Goal: Browse casually: Explore the website without a specific task or goal

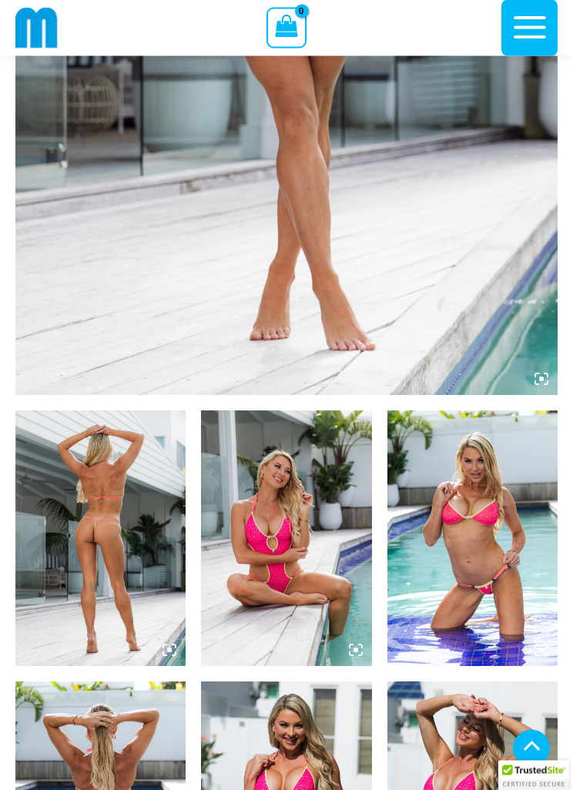
scroll to position [533, 0]
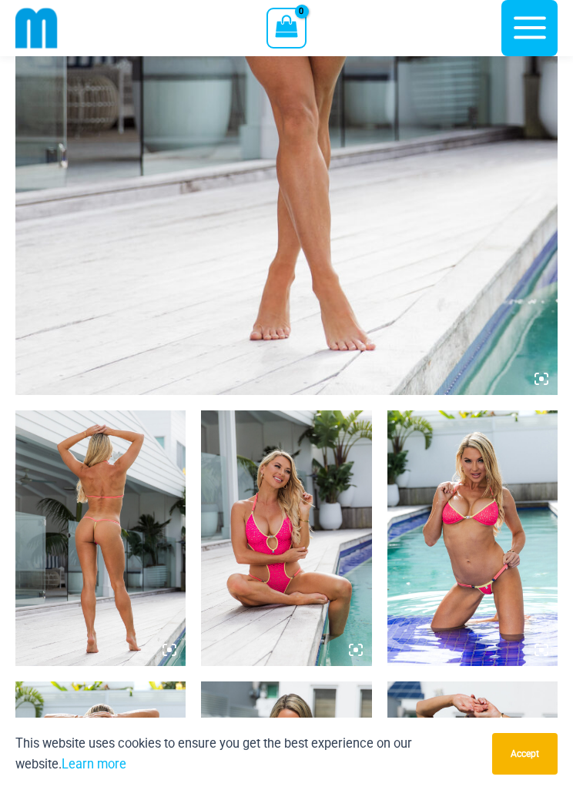
click at [297, 555] on img at bounding box center [286, 539] width 170 height 256
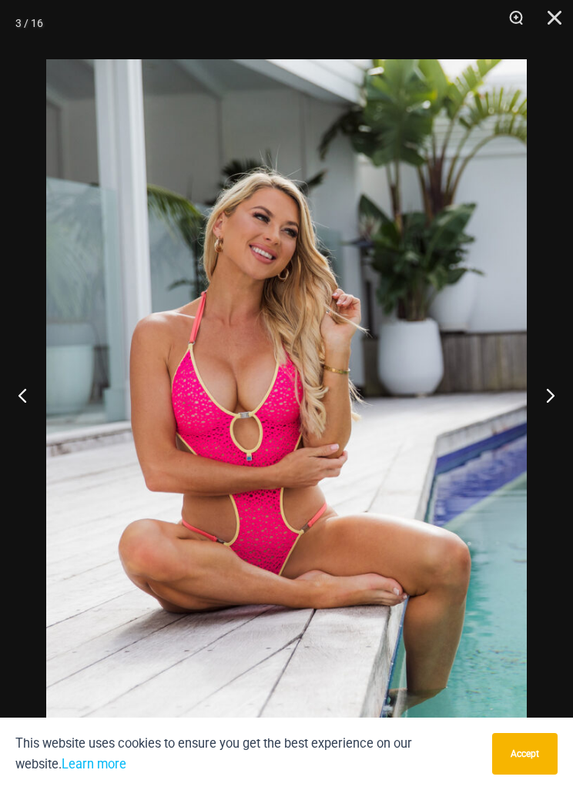
click at [559, 403] on button "Next" at bounding box center [544, 395] width 58 height 77
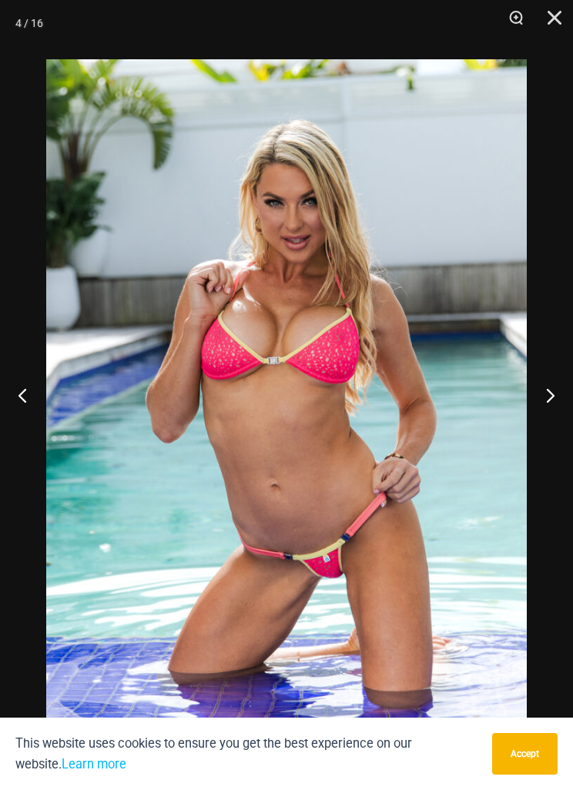
click at [565, 404] on button "Next" at bounding box center [544, 395] width 58 height 77
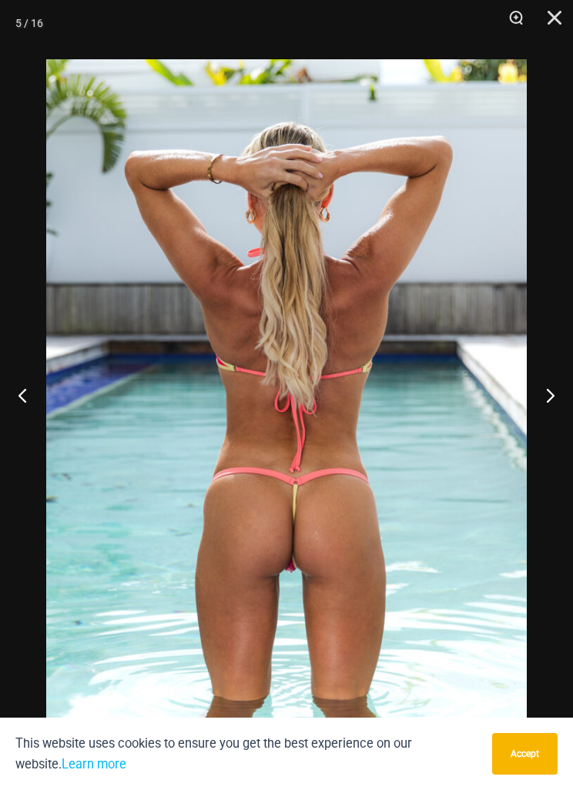
click at [560, 408] on button "Next" at bounding box center [544, 395] width 58 height 77
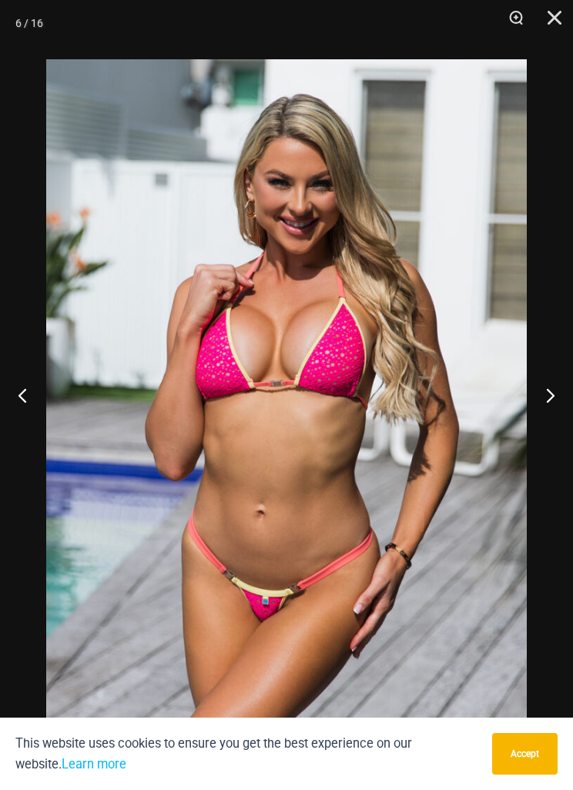
click at [560, 395] on button "Next" at bounding box center [544, 395] width 58 height 77
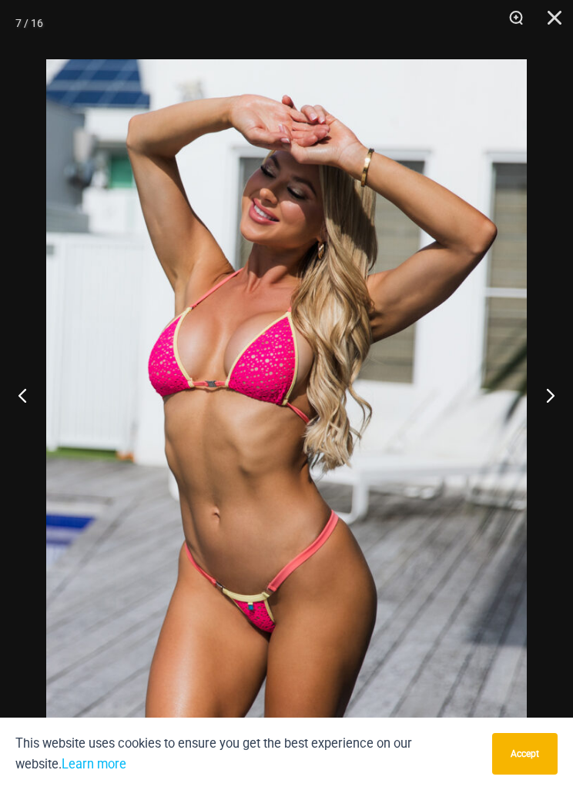
click at [546, 402] on button "Next" at bounding box center [544, 395] width 58 height 77
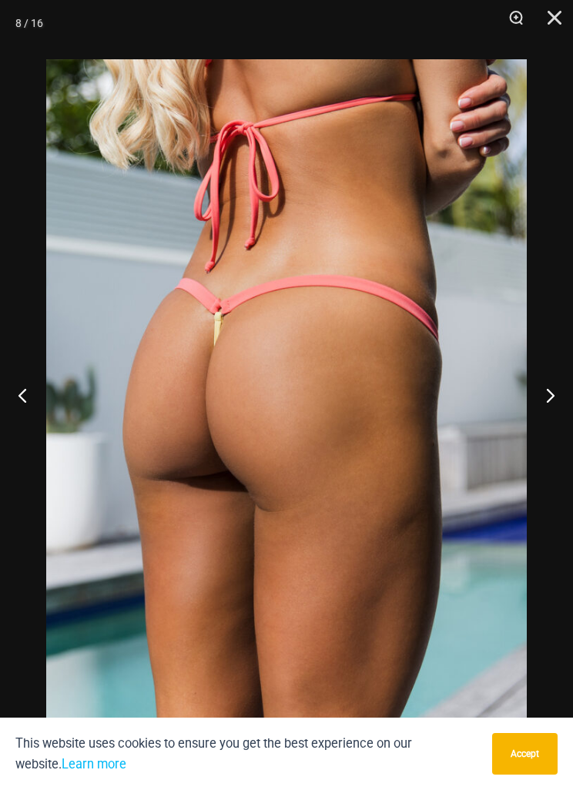
click at [558, 404] on button "Next" at bounding box center [544, 395] width 58 height 77
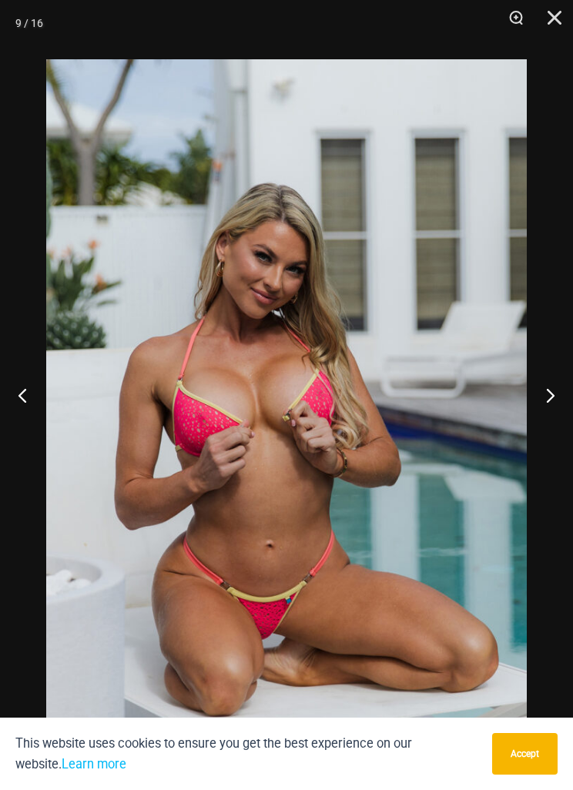
click at [555, 408] on button "Next" at bounding box center [544, 395] width 58 height 77
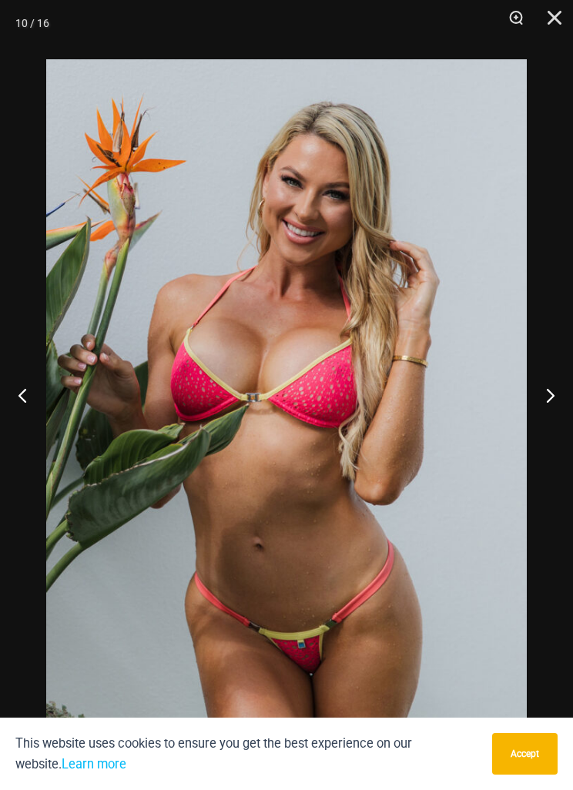
click at [555, 408] on button "Next" at bounding box center [544, 395] width 58 height 77
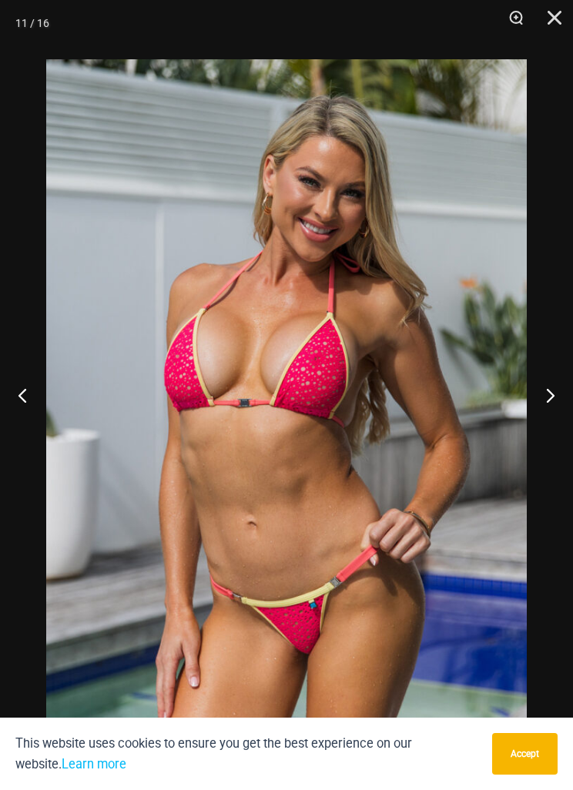
click at [558, 407] on button "Next" at bounding box center [544, 395] width 58 height 77
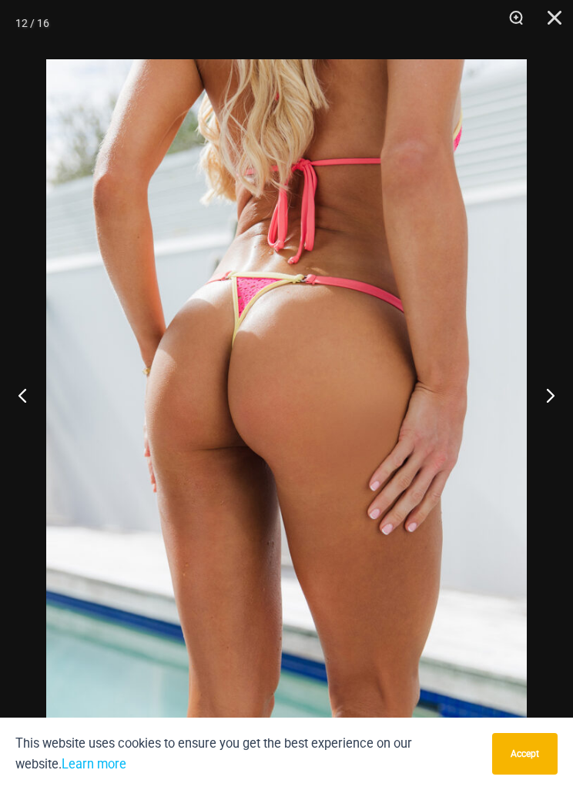
click at [559, 402] on button "Next" at bounding box center [544, 395] width 58 height 77
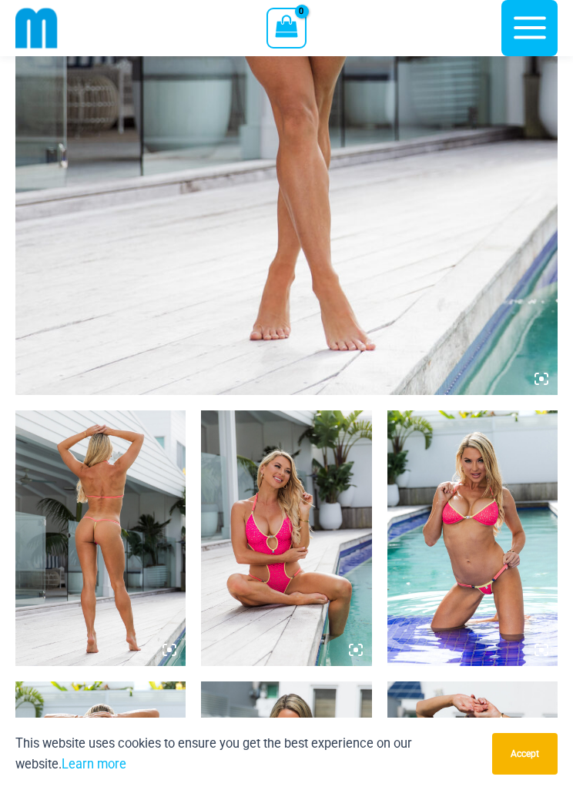
click at [519, 775] on button "Accept" at bounding box center [524, 754] width 65 height 42
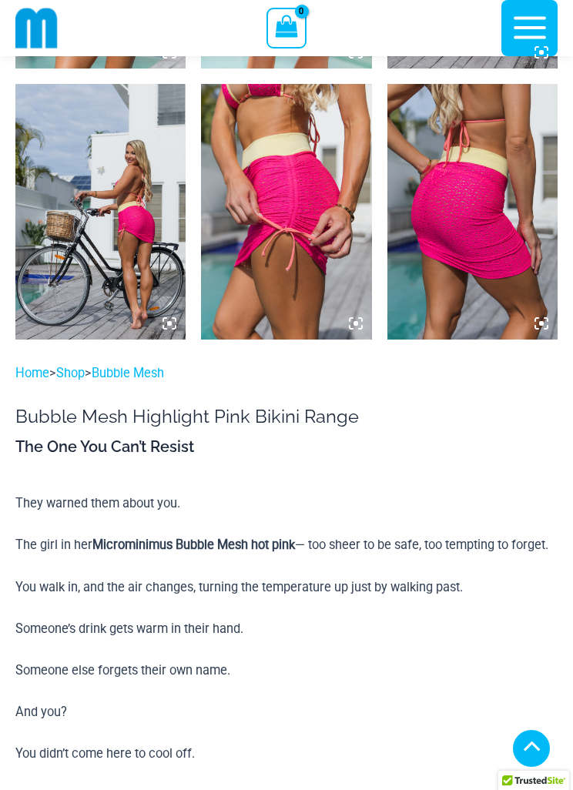
scroll to position [1828, 0]
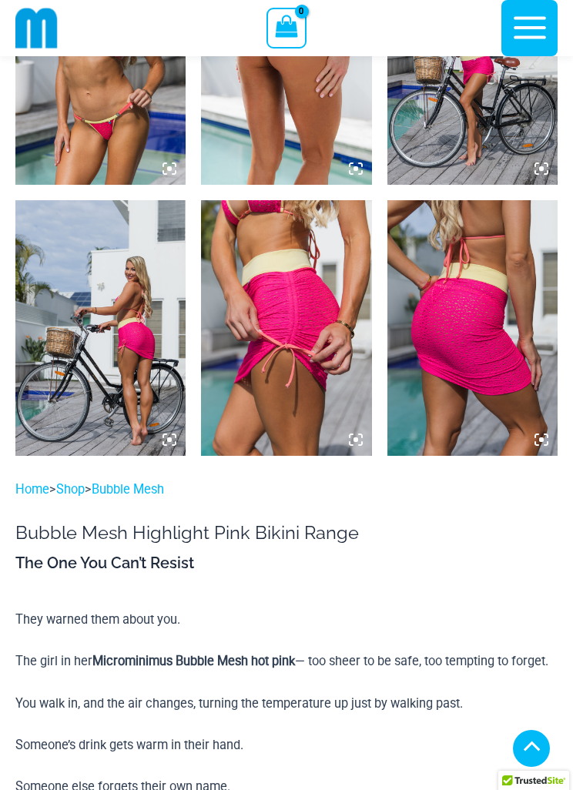
click at [471, 327] on img at bounding box center [473, 328] width 170 height 256
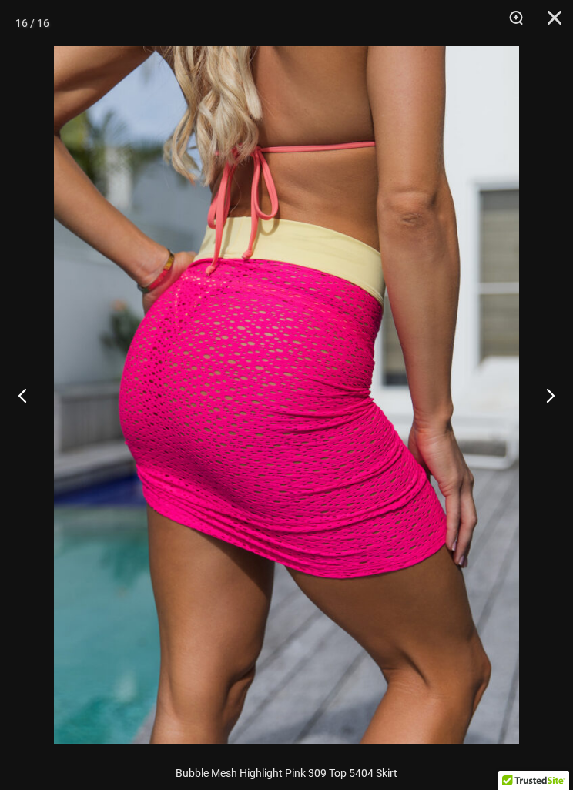
click at [549, 388] on button "Next" at bounding box center [544, 395] width 58 height 77
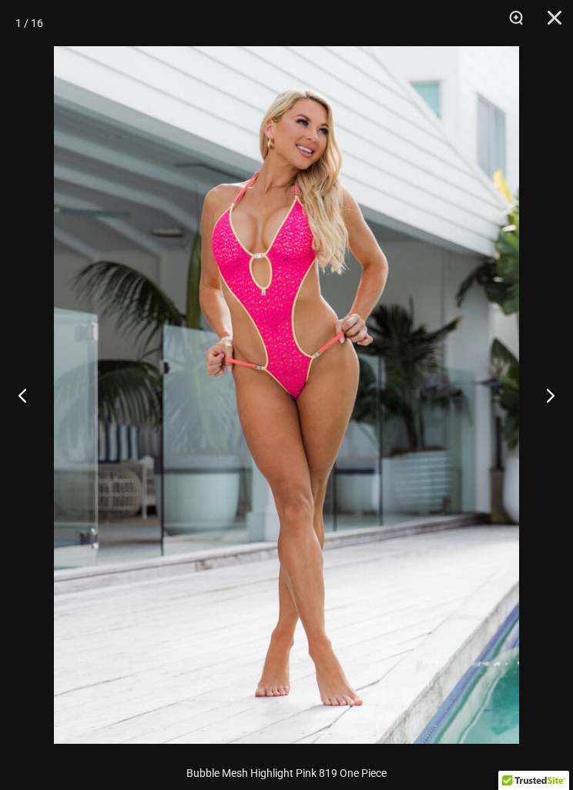
click at [556, 390] on button "Next" at bounding box center [544, 395] width 58 height 77
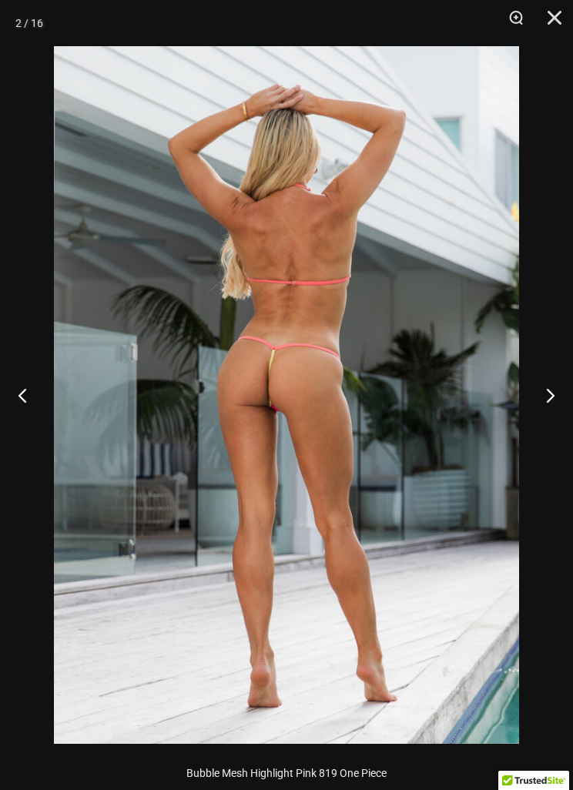
click at [549, 390] on button "Next" at bounding box center [544, 395] width 58 height 77
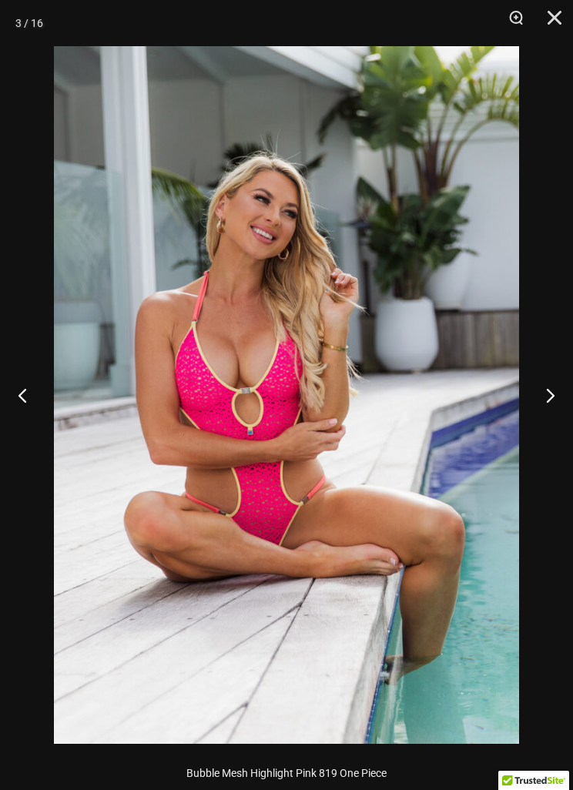
click at [545, 391] on button "Next" at bounding box center [544, 395] width 58 height 77
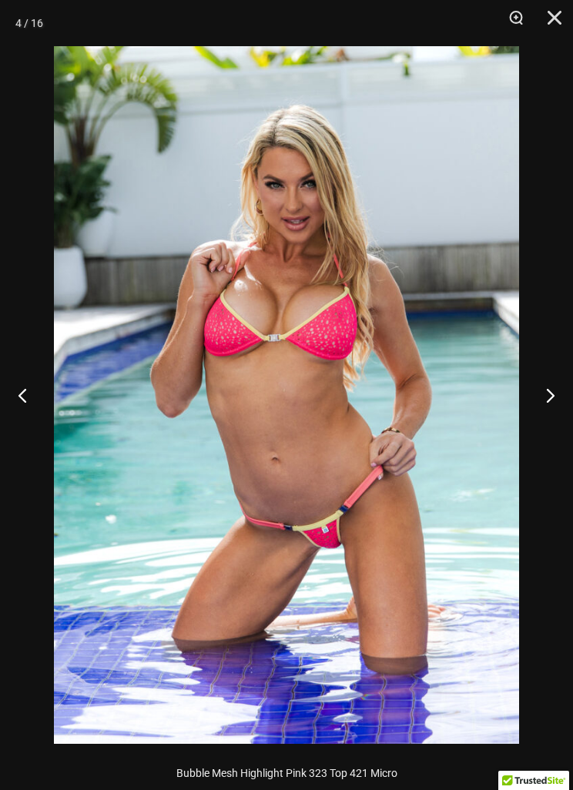
click at [542, 389] on button "Next" at bounding box center [544, 395] width 58 height 77
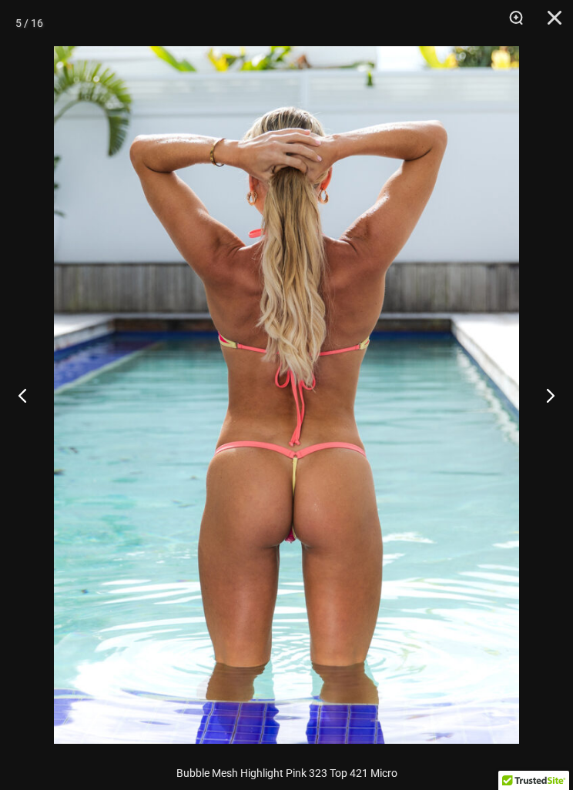
click at [545, 390] on button "Next" at bounding box center [544, 395] width 58 height 77
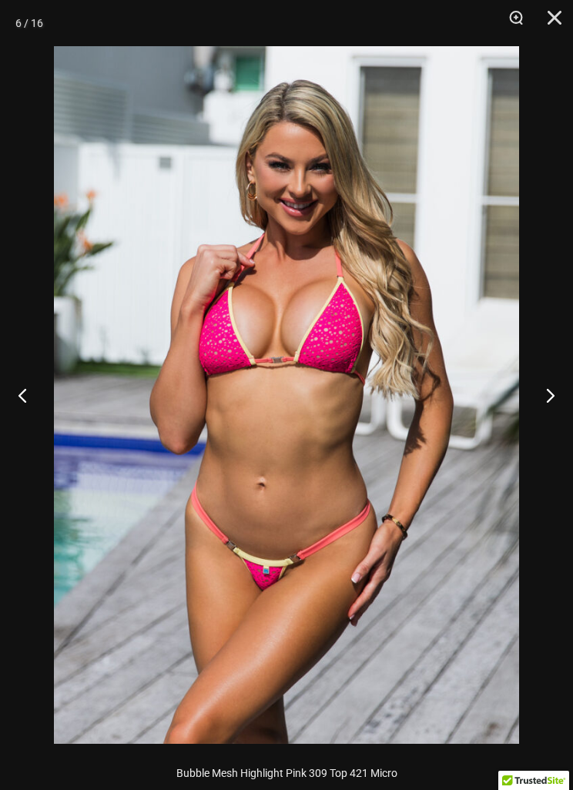
click at [545, 389] on button "Next" at bounding box center [544, 395] width 58 height 77
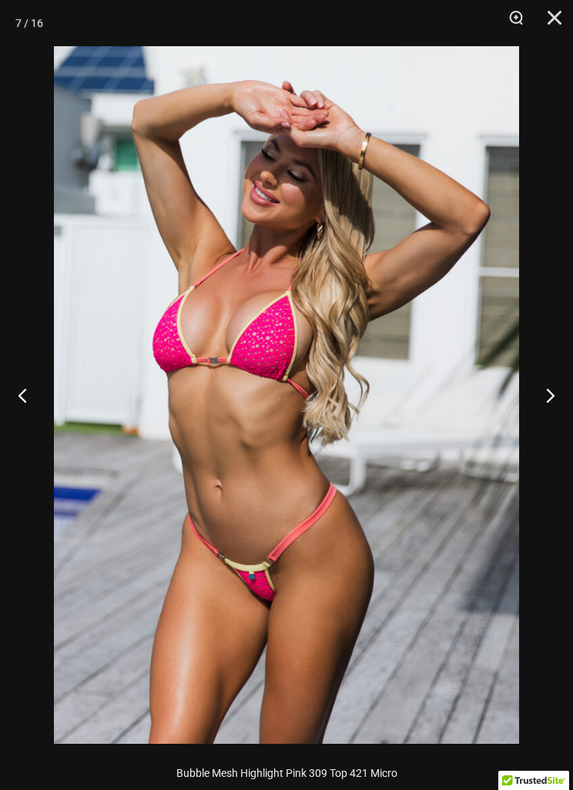
click at [544, 18] on button "Close" at bounding box center [549, 23] width 39 height 46
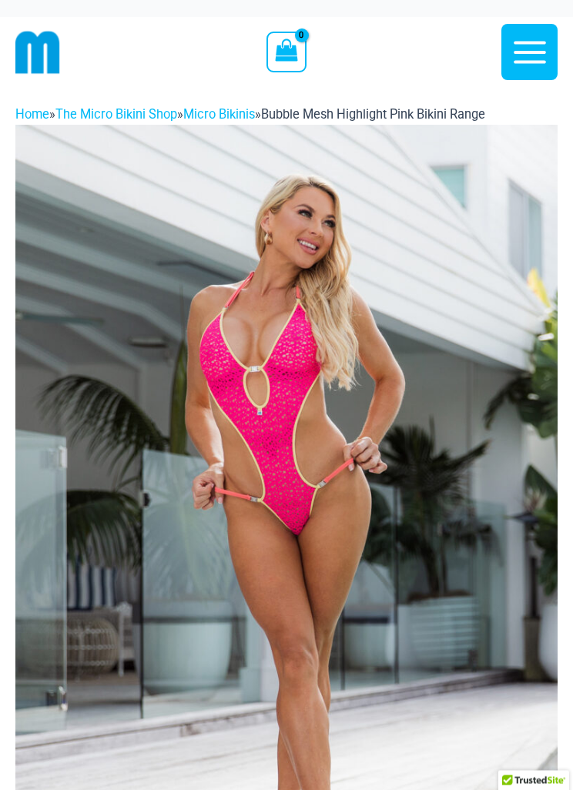
scroll to position [0, 0]
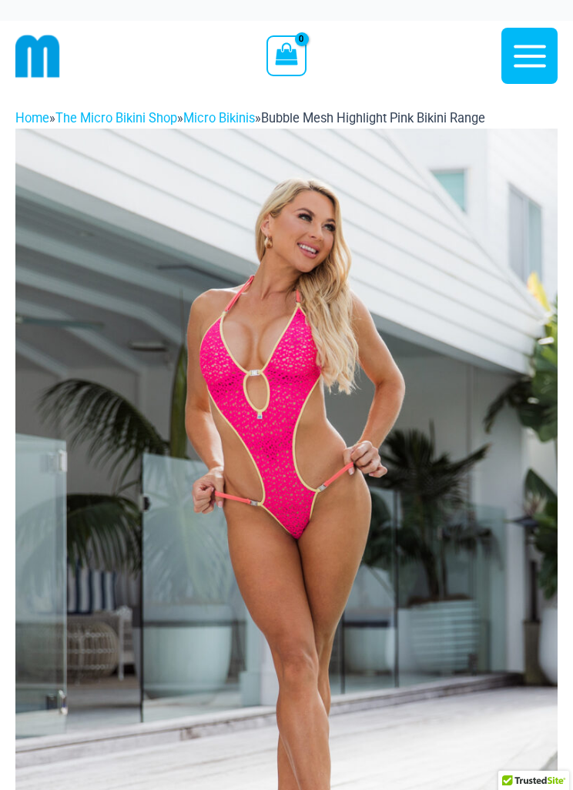
click at [42, 55] on img at bounding box center [37, 56] width 45 height 45
